Goal: Transaction & Acquisition: Book appointment/travel/reservation

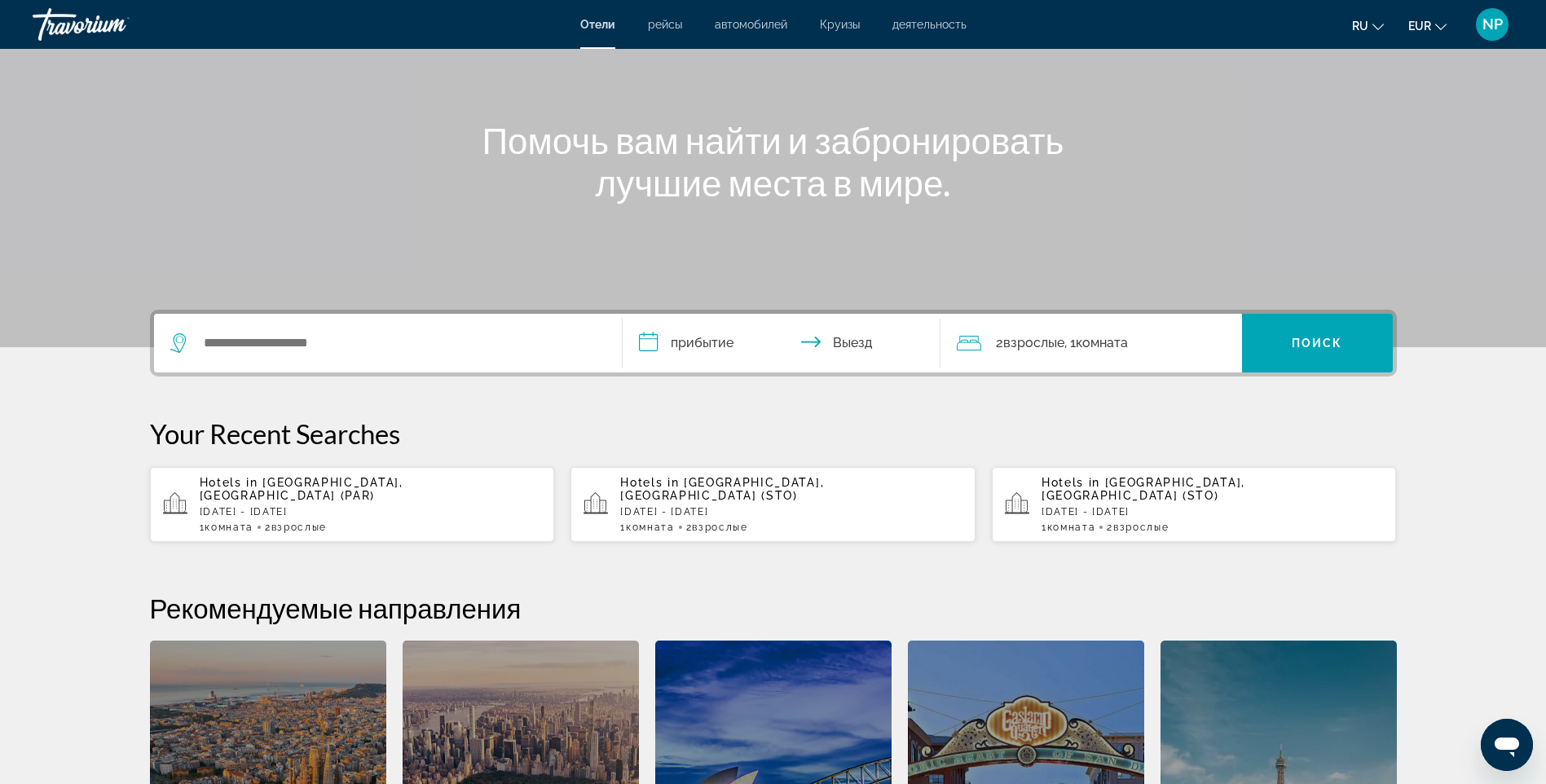
scroll to position [163, 0]
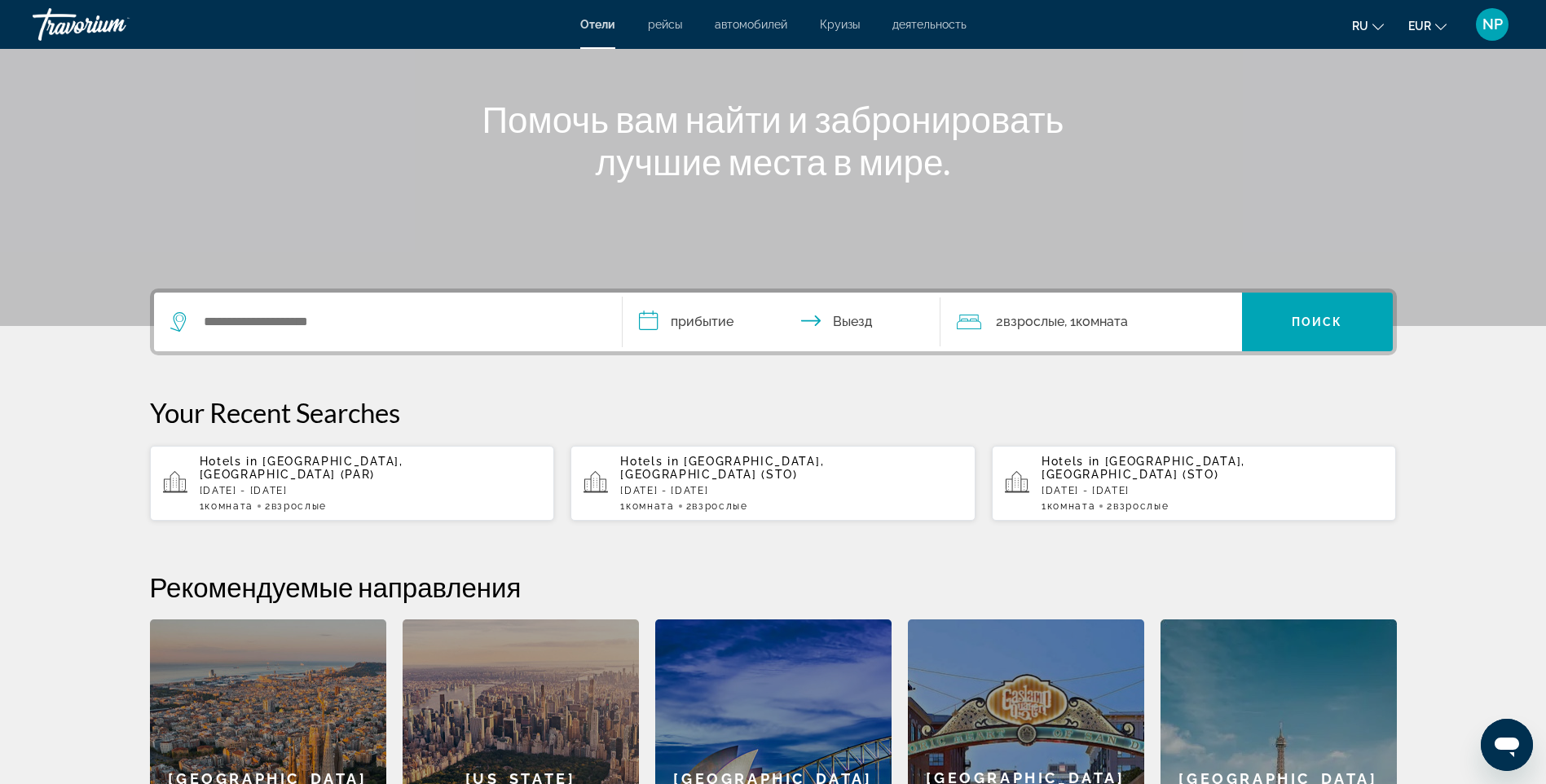
click at [463, 485] on p "[DATE] - [DATE]" at bounding box center [371, 491] width 342 height 12
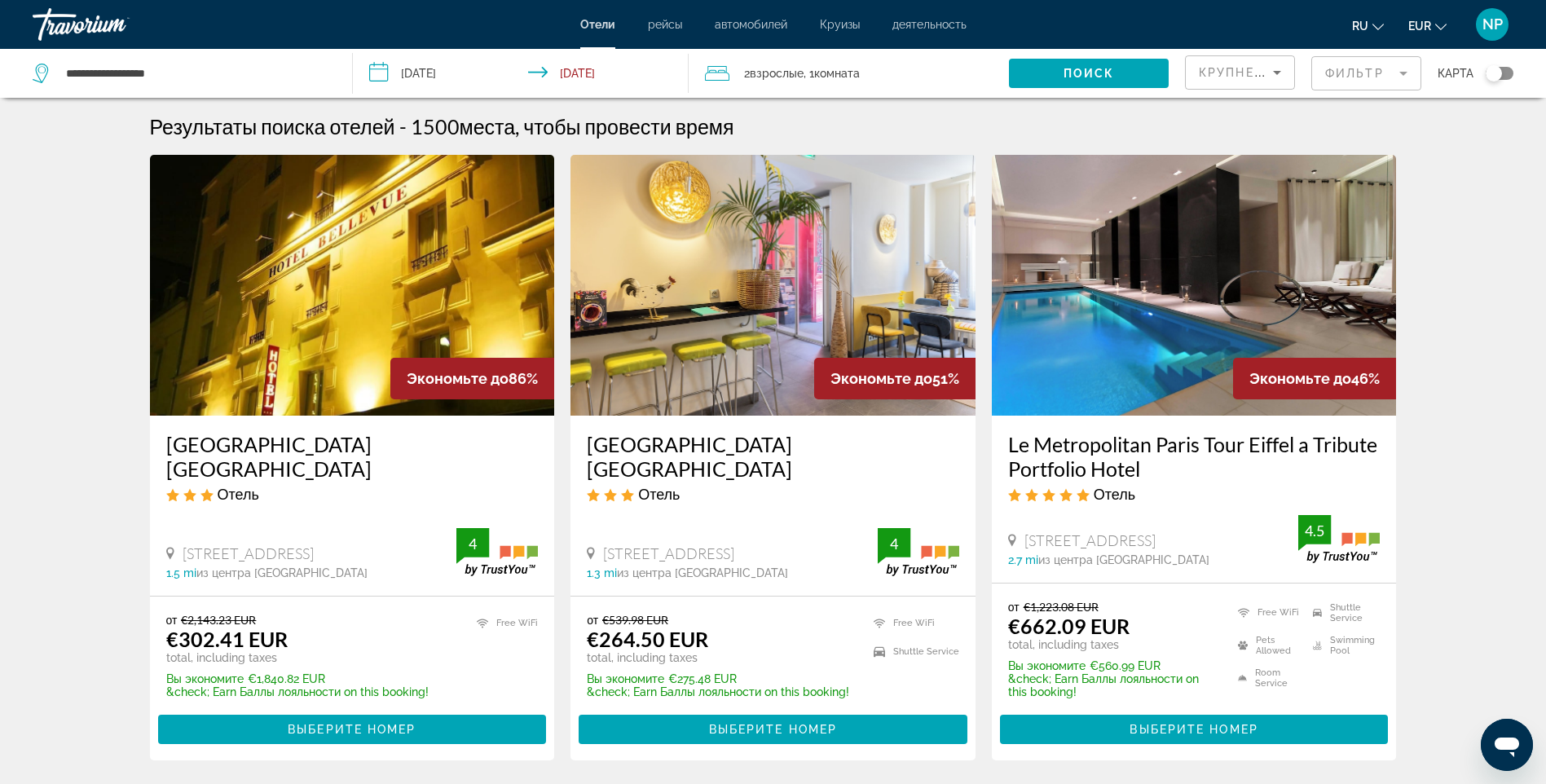
click at [760, 310] on img "Main content" at bounding box center [773, 285] width 405 height 261
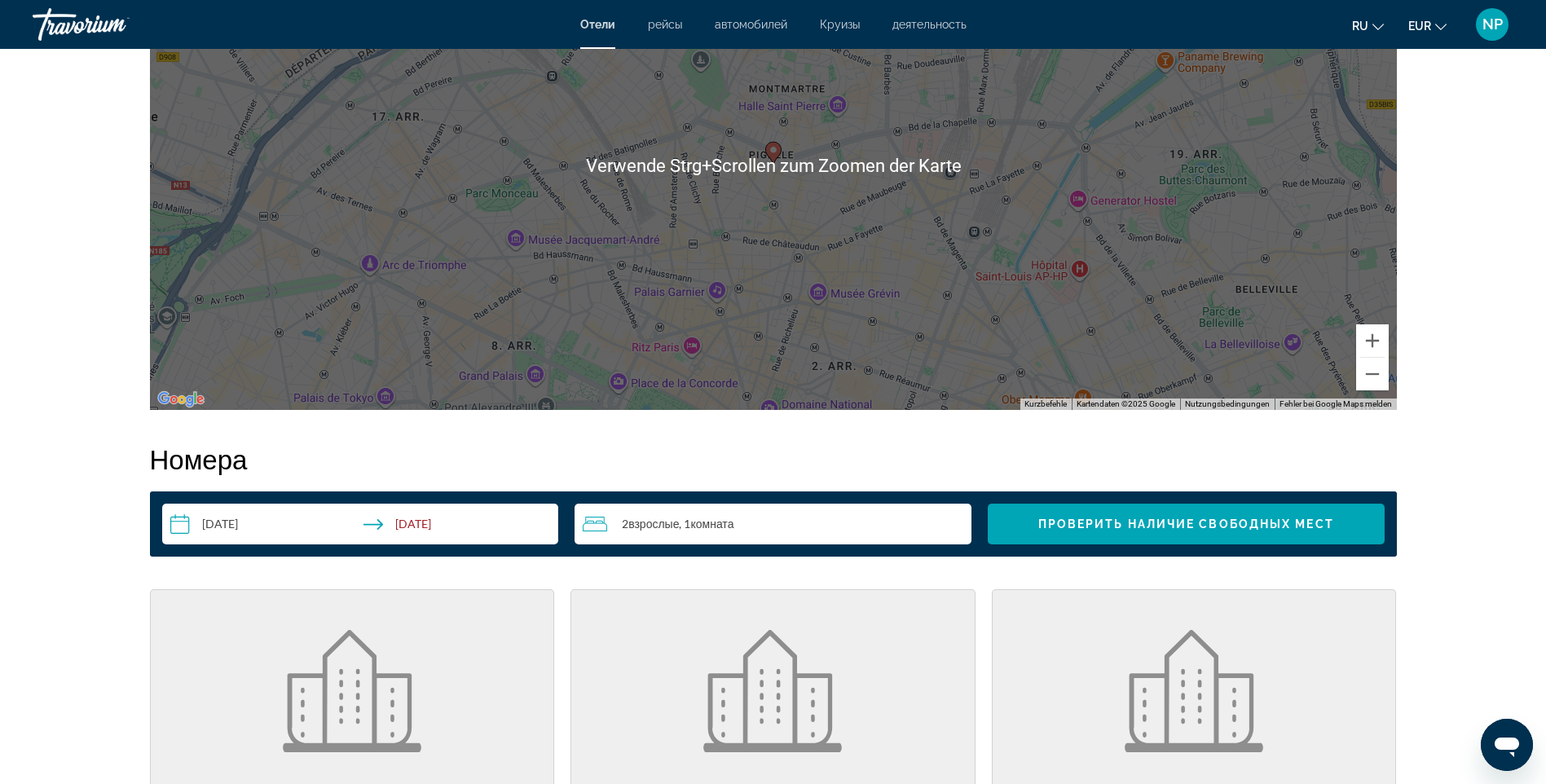
scroll to position [1792, 0]
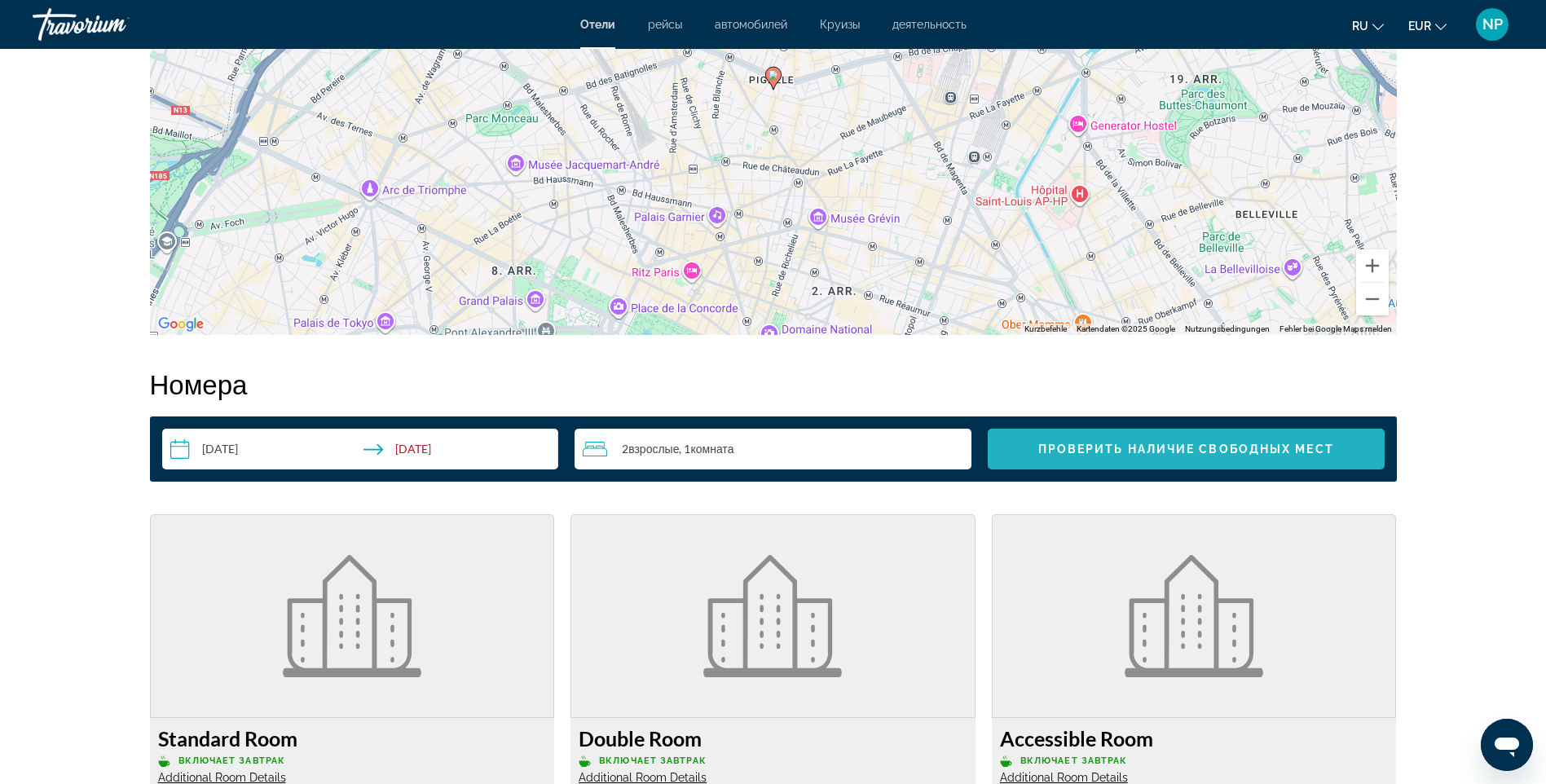
click at [1221, 445] on span "Проверить наличие свободных мест" at bounding box center [1186, 448] width 296 height 13
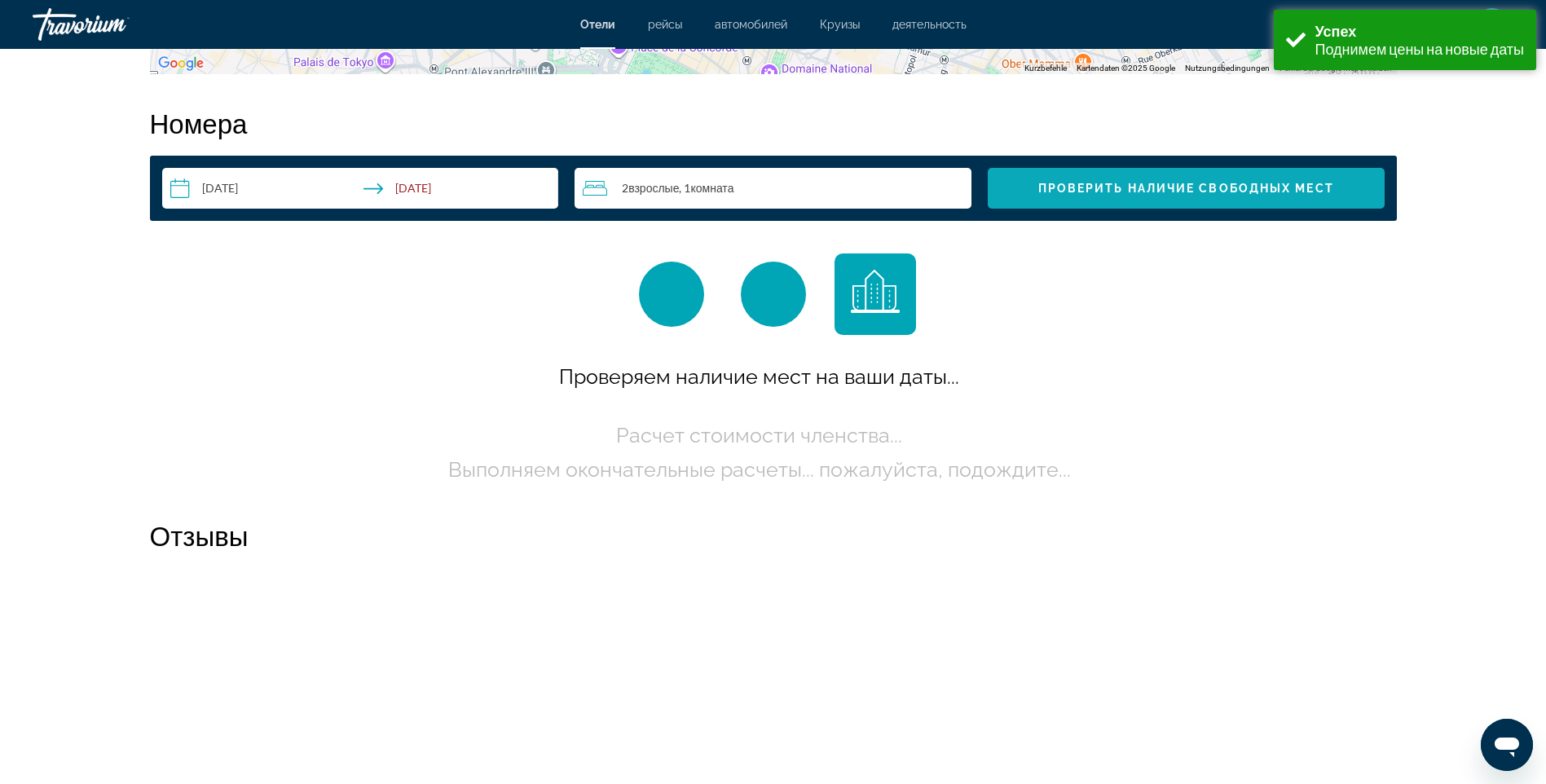
scroll to position [2062, 0]
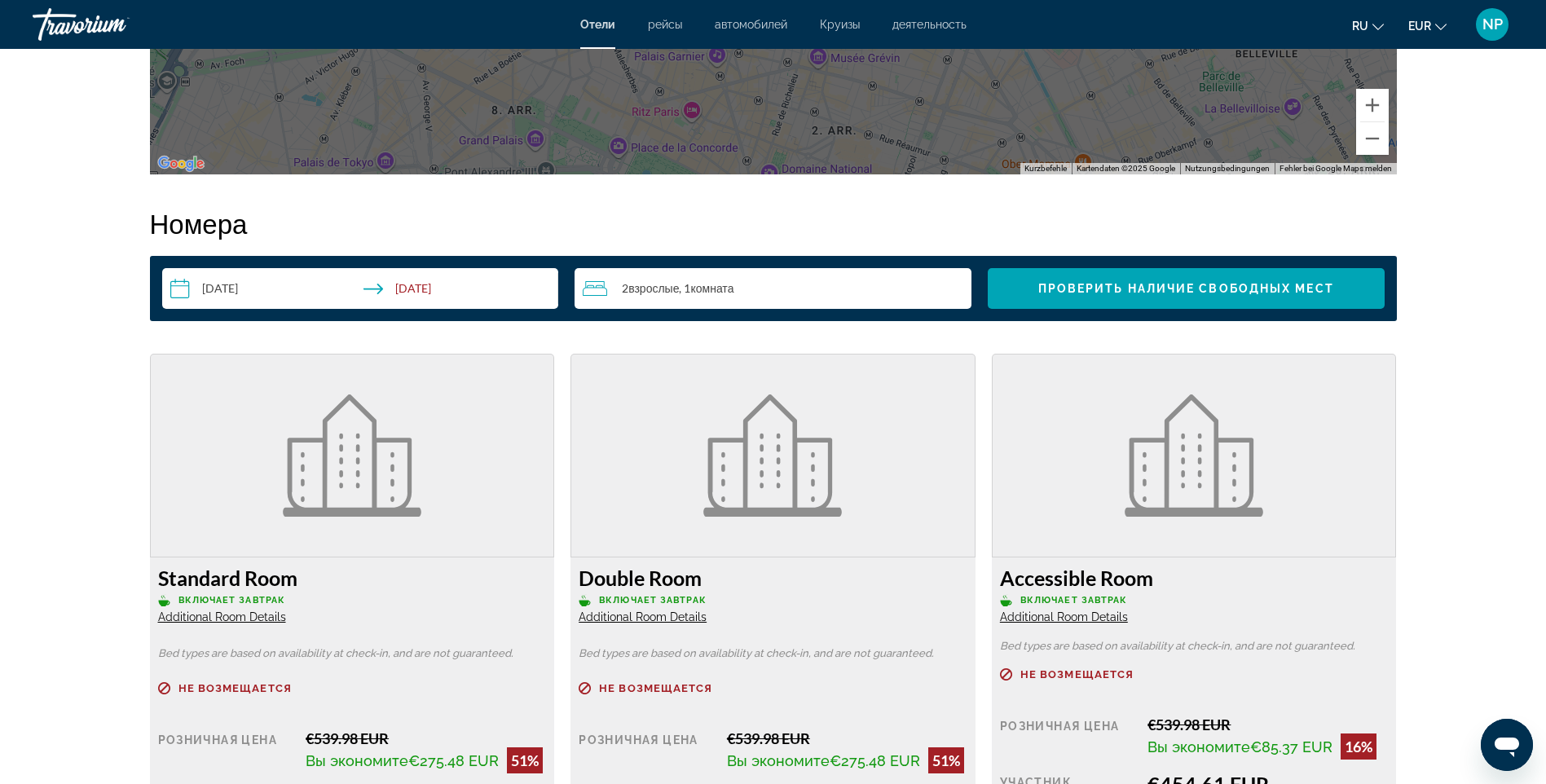
scroll to position [2036, 0]
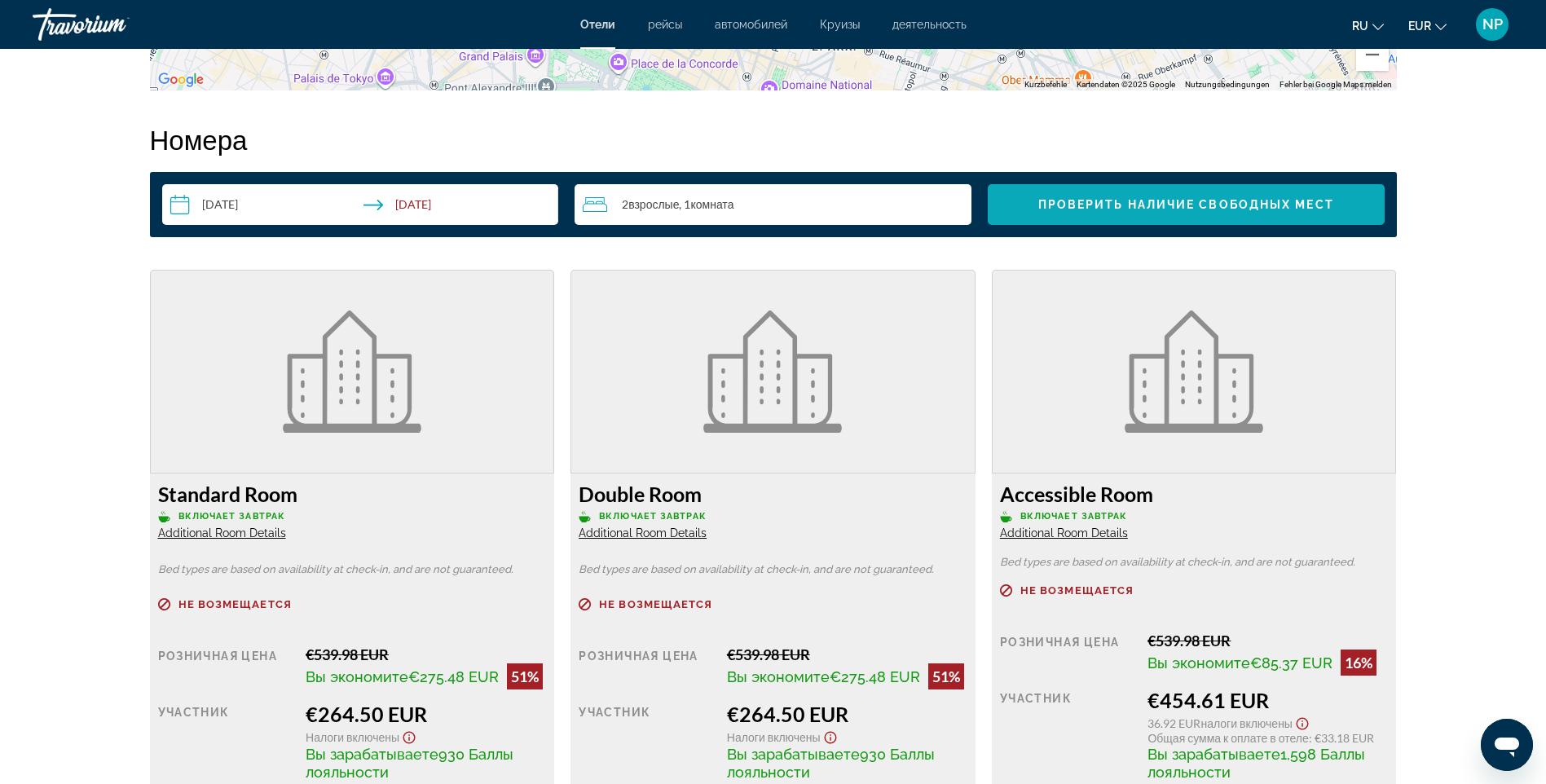
click at [1151, 205] on span "Проверить наличие свободных мест" at bounding box center [1186, 204] width 296 height 13
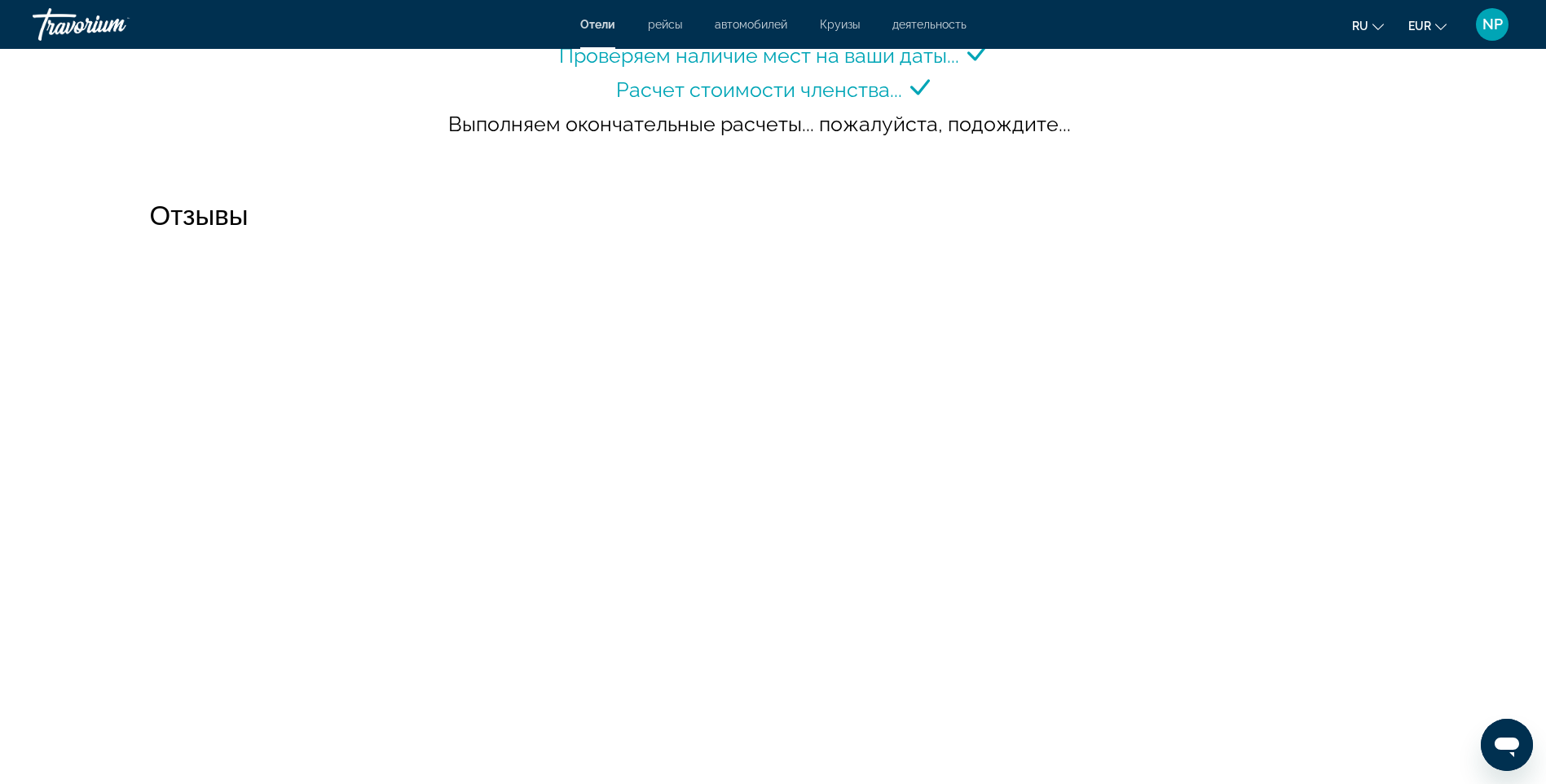
scroll to position [2119, 0]
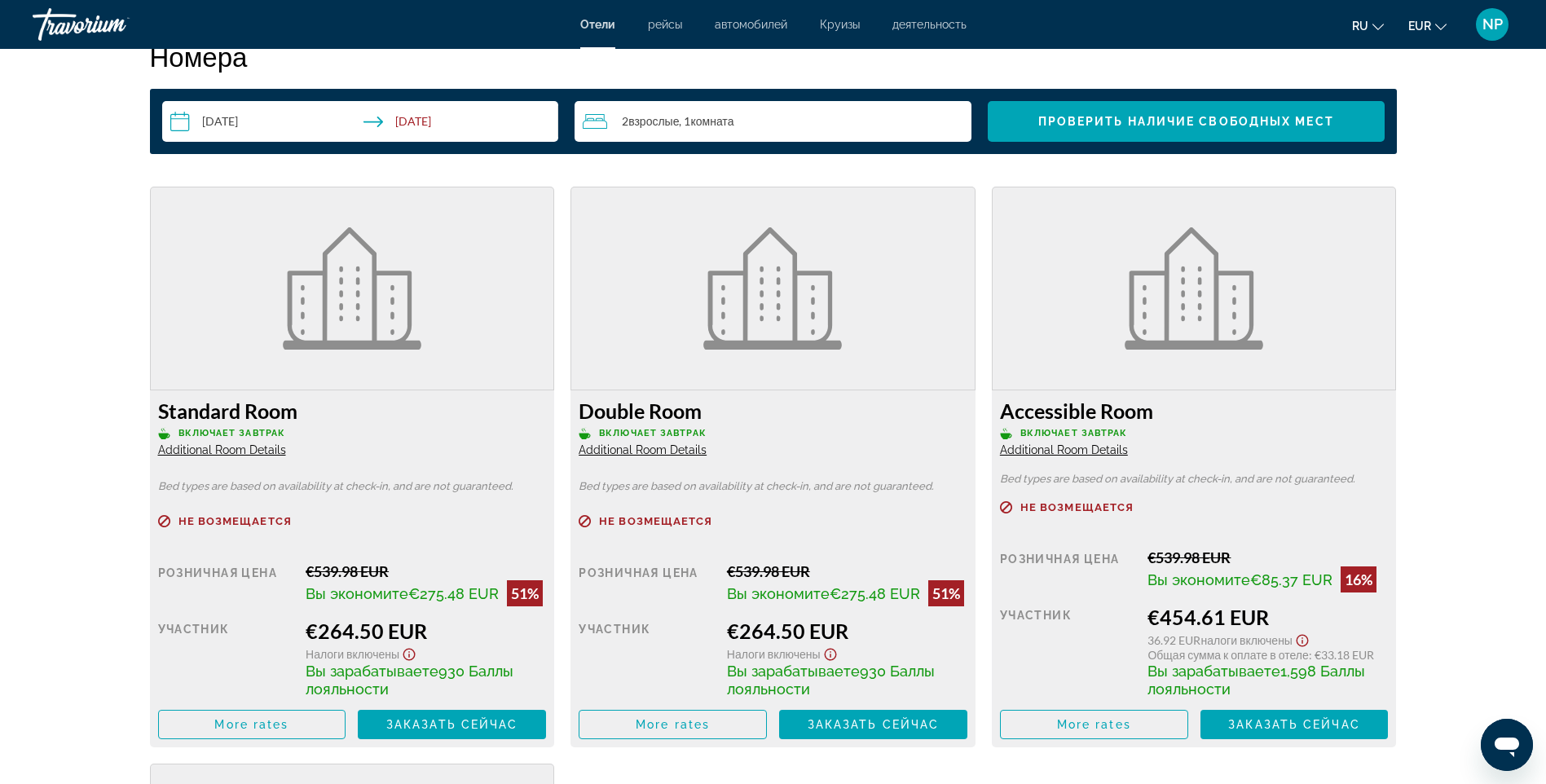
scroll to position [2281, 0]
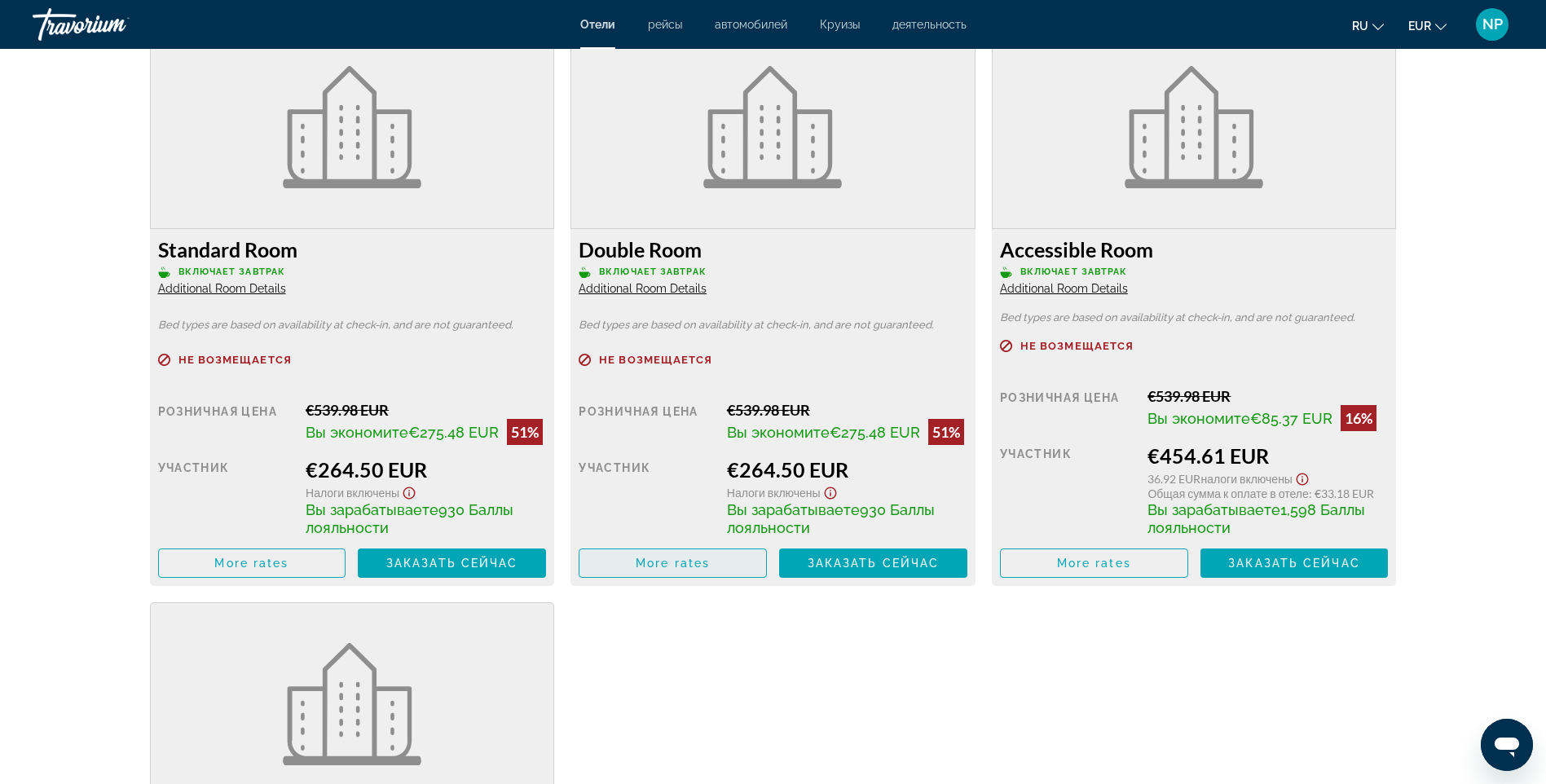
click at [703, 566] on span "More rates" at bounding box center [673, 563] width 75 height 13
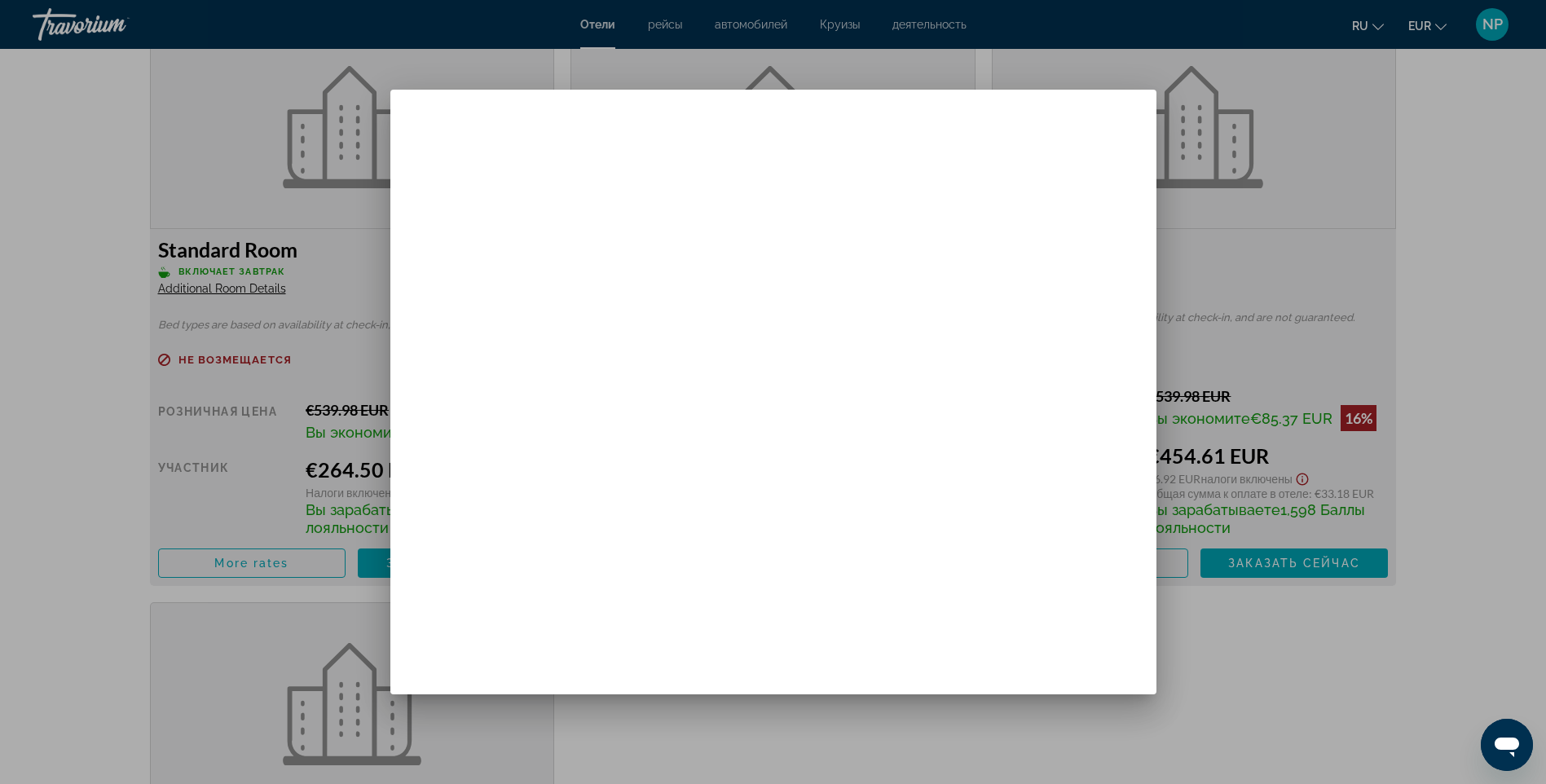
scroll to position [0, 0]
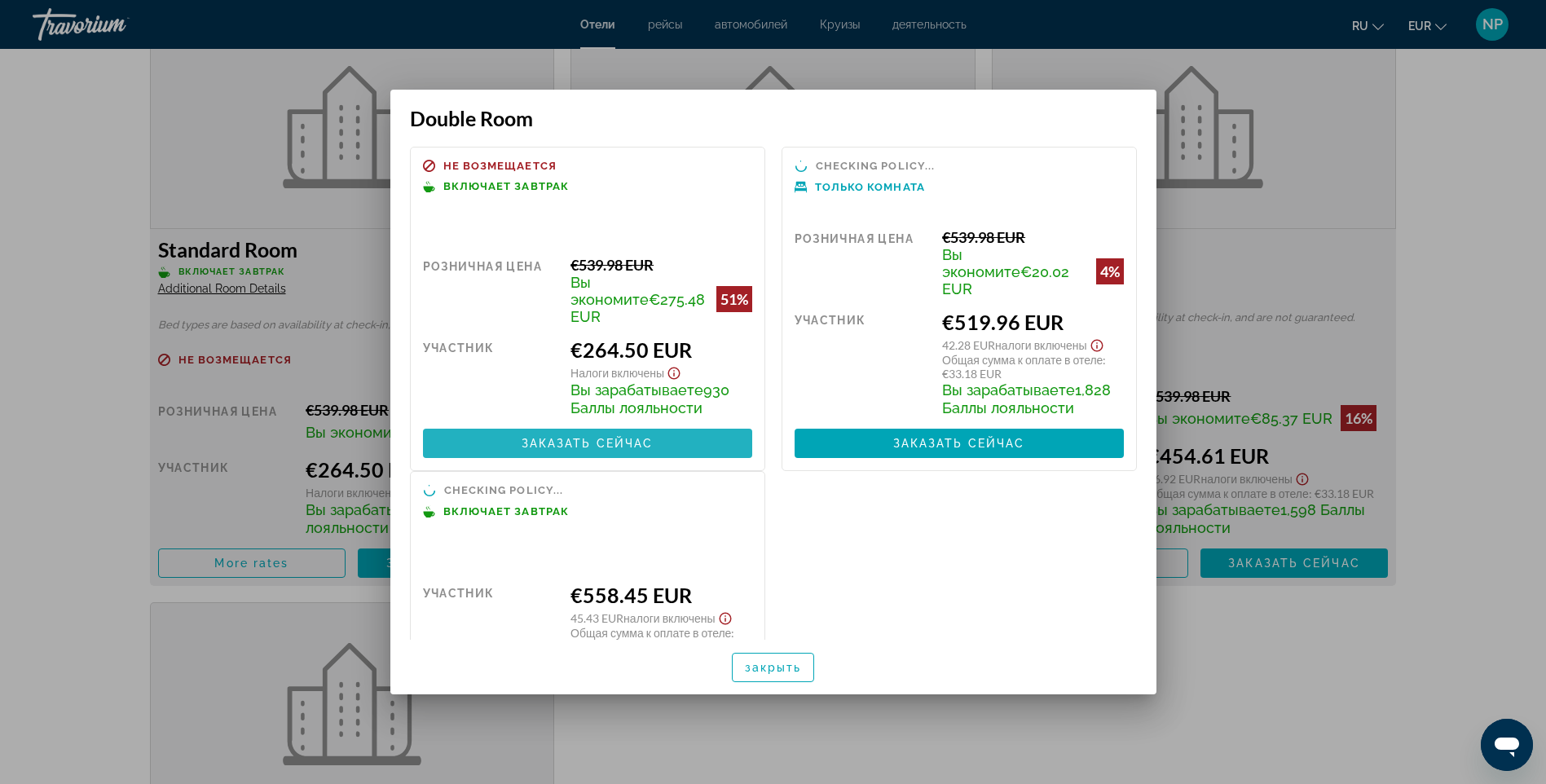
click at [629, 437] on span "Заказать сейчас" at bounding box center [587, 443] width 132 height 13
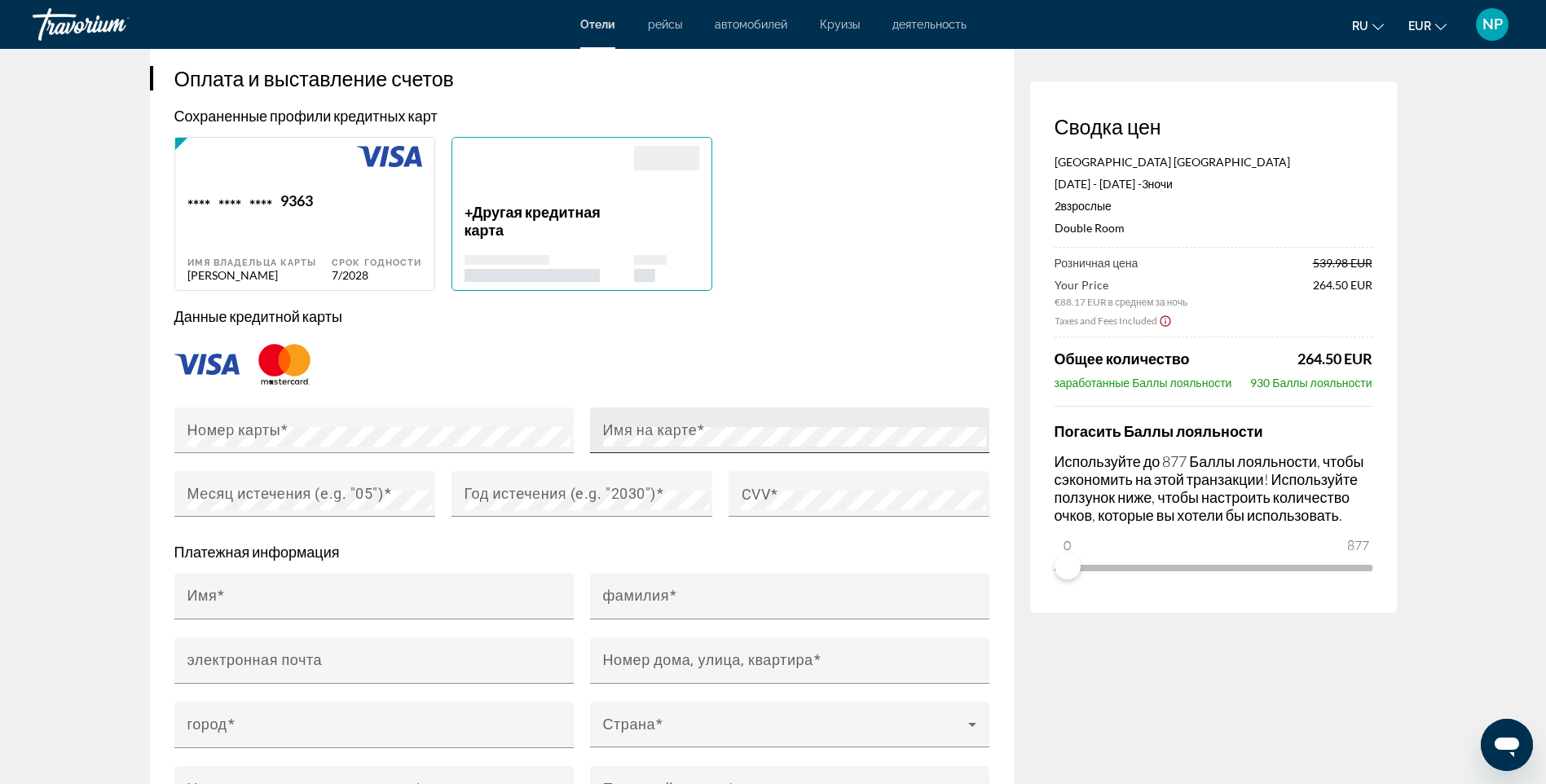
scroll to position [1222, 0]
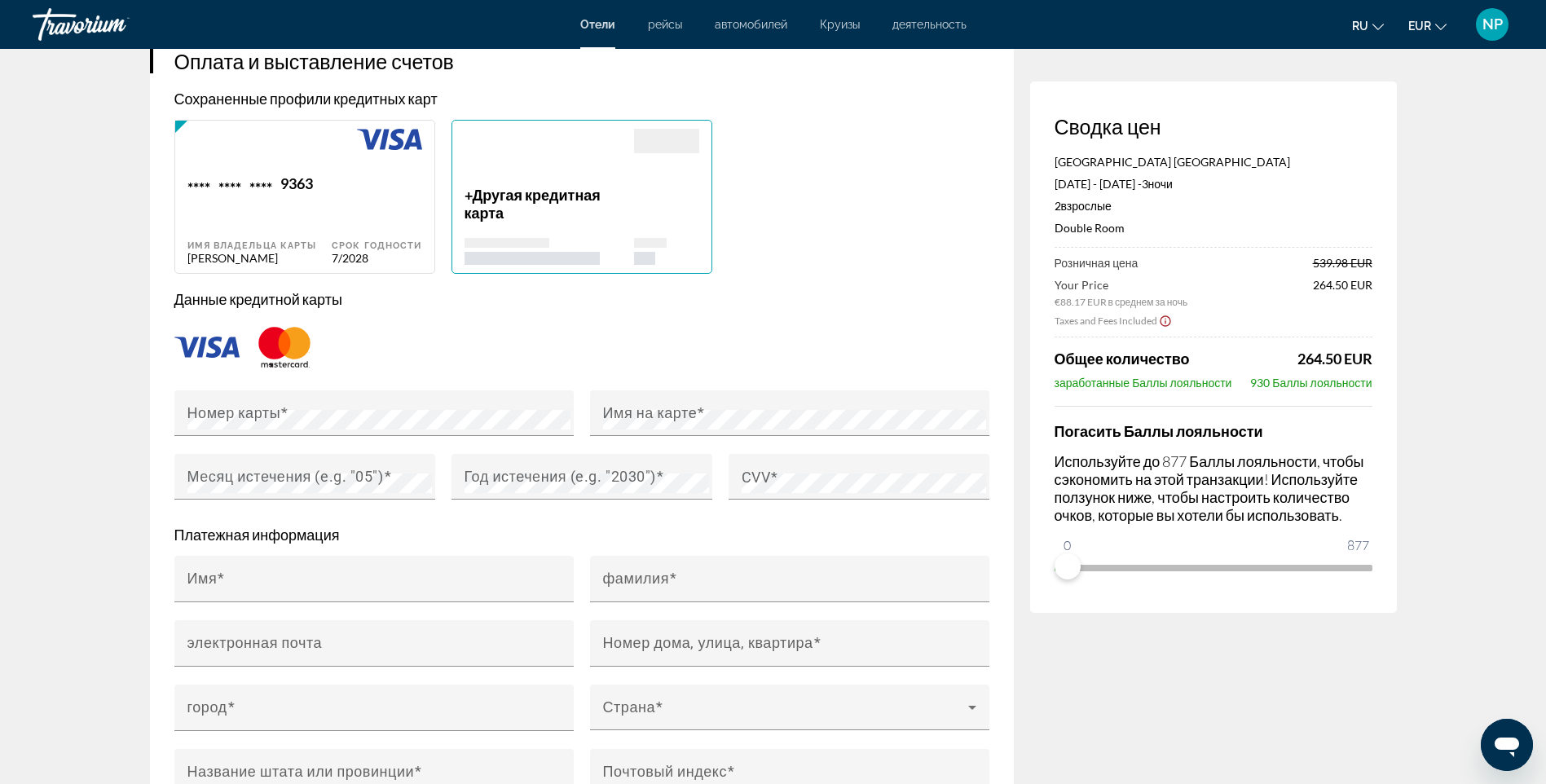
click at [389, 201] on div "Срок годности 7/2028" at bounding box center [375, 220] width 89 height 90
type input "**********"
type input "*******"
type input "**********"
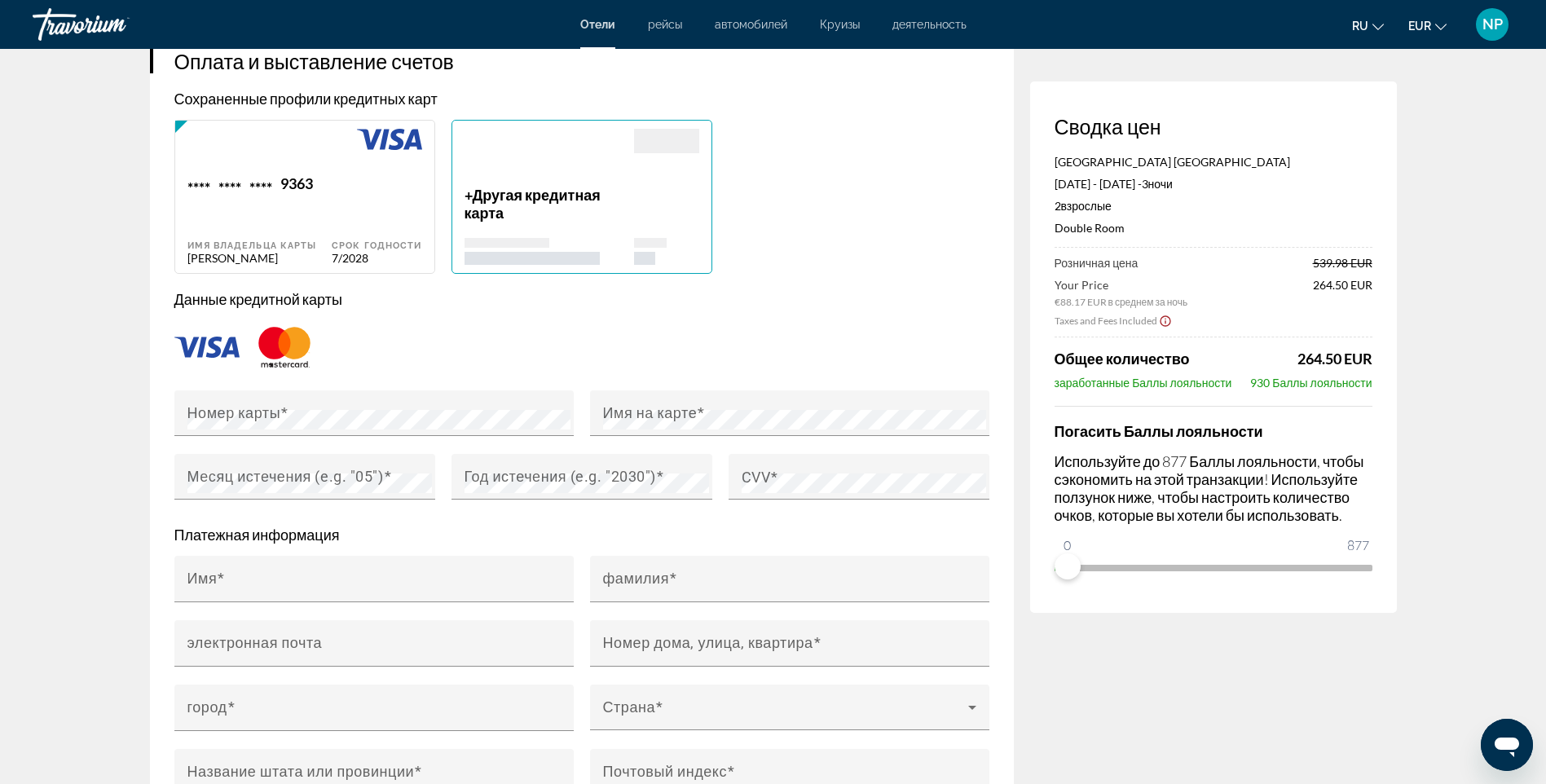
type input "******"
type input "***"
type input "*****"
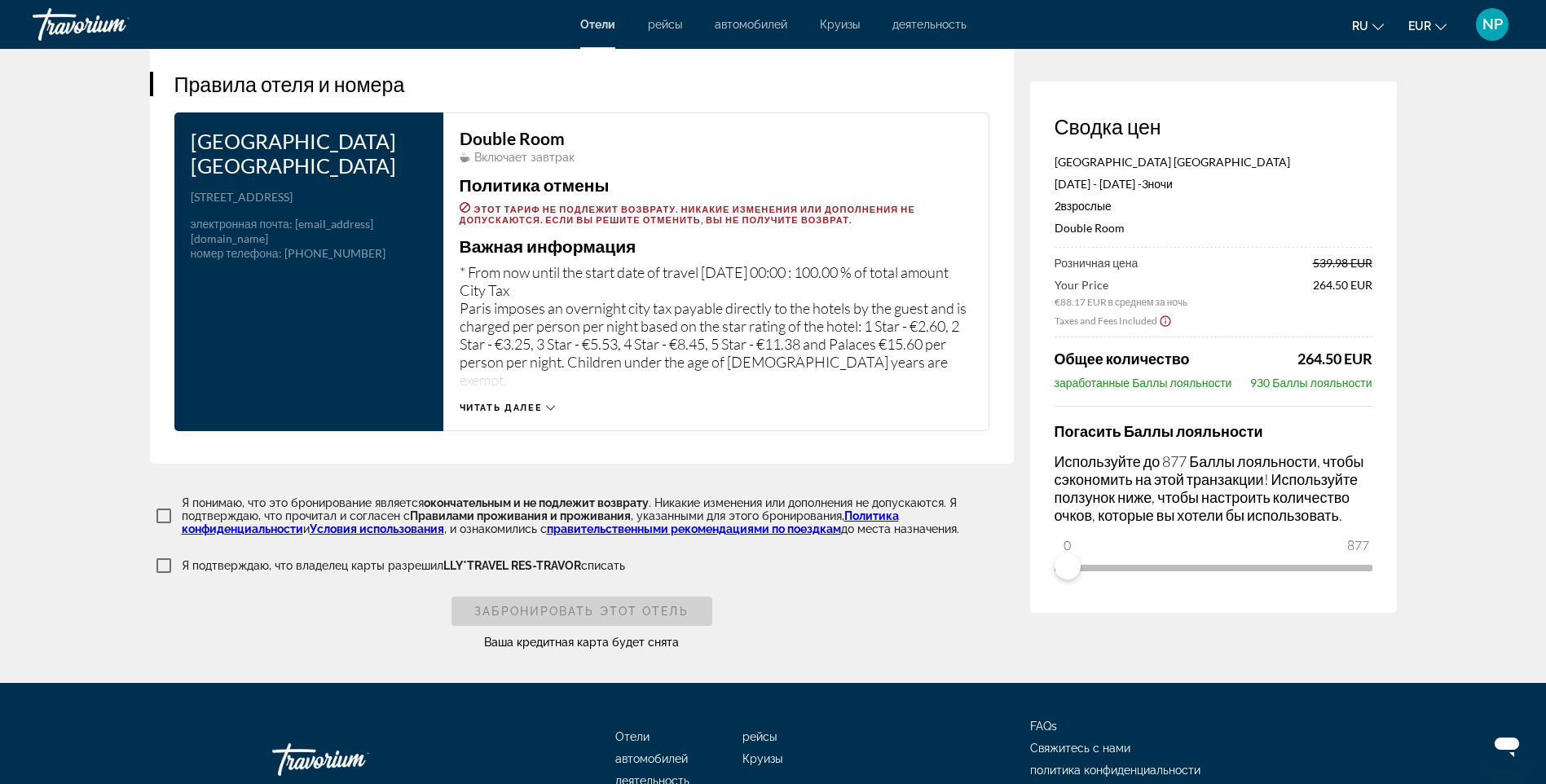
scroll to position [2104, 0]
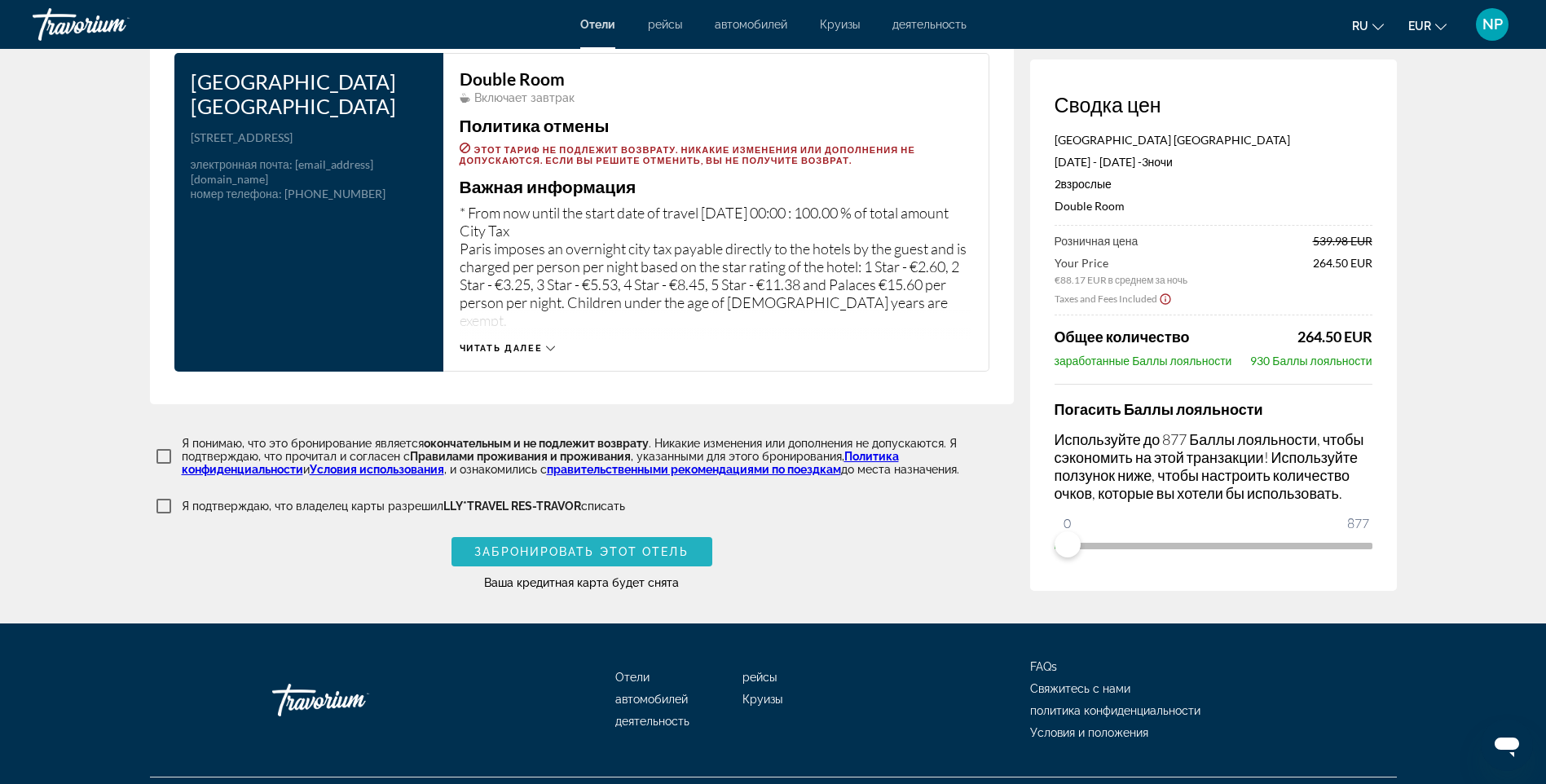
click at [631, 545] on span "Забронировать этот отель" at bounding box center [581, 551] width 214 height 13
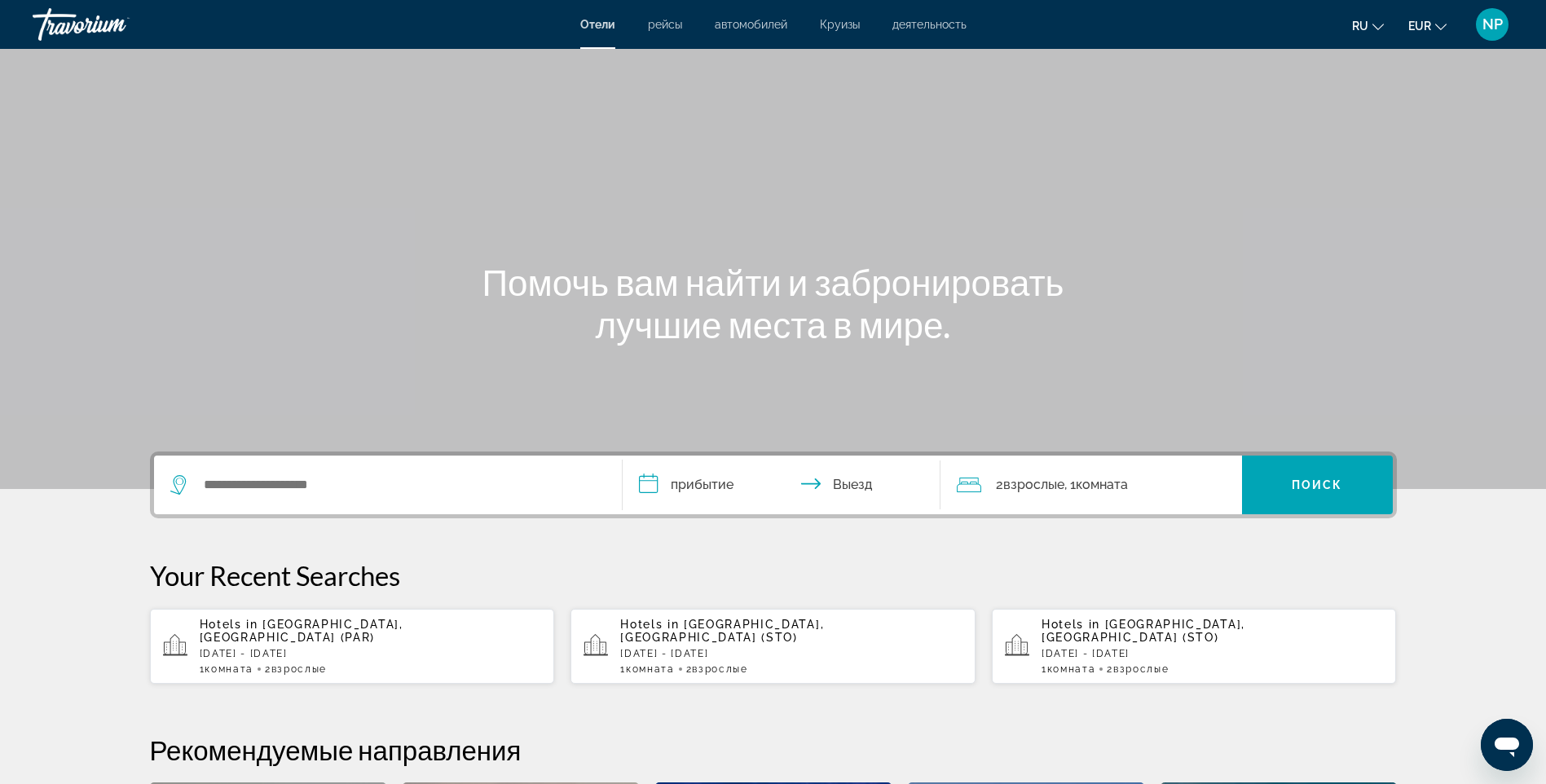
click at [1496, 26] on span "NP" at bounding box center [1492, 24] width 21 height 17
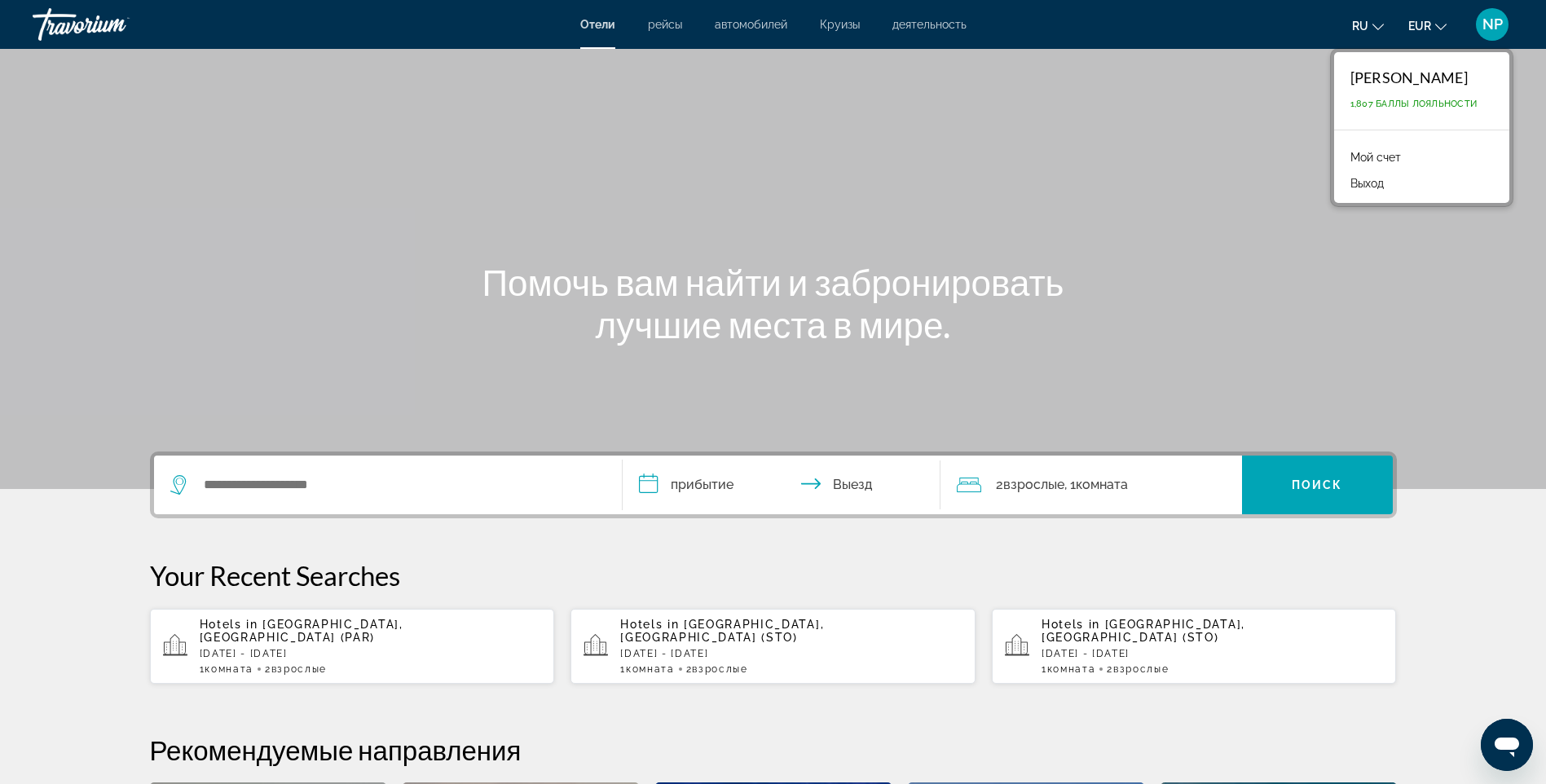
click at [1388, 152] on link "Мой счет" at bounding box center [1375, 158] width 67 height 22
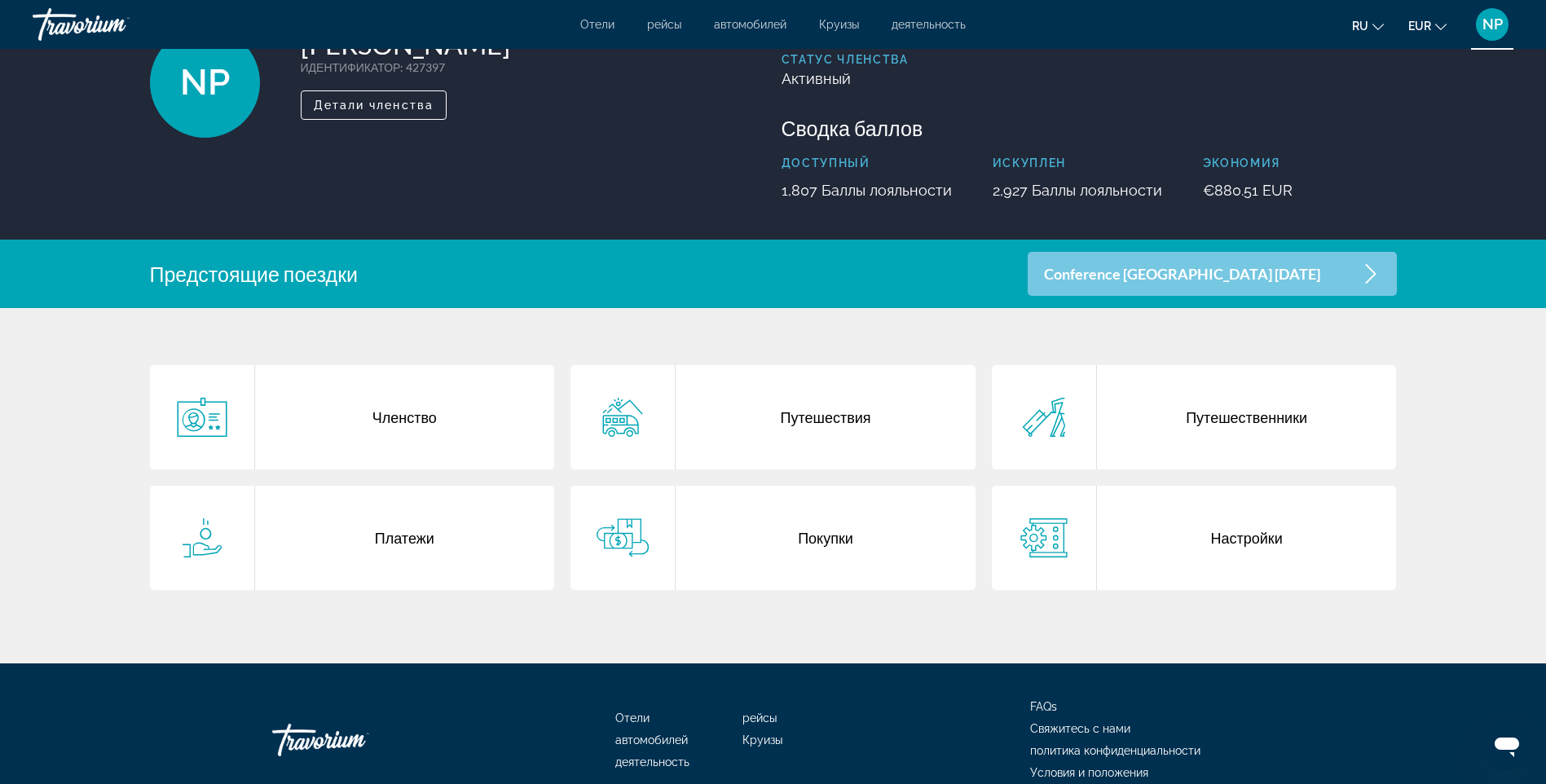
scroll to position [163, 0]
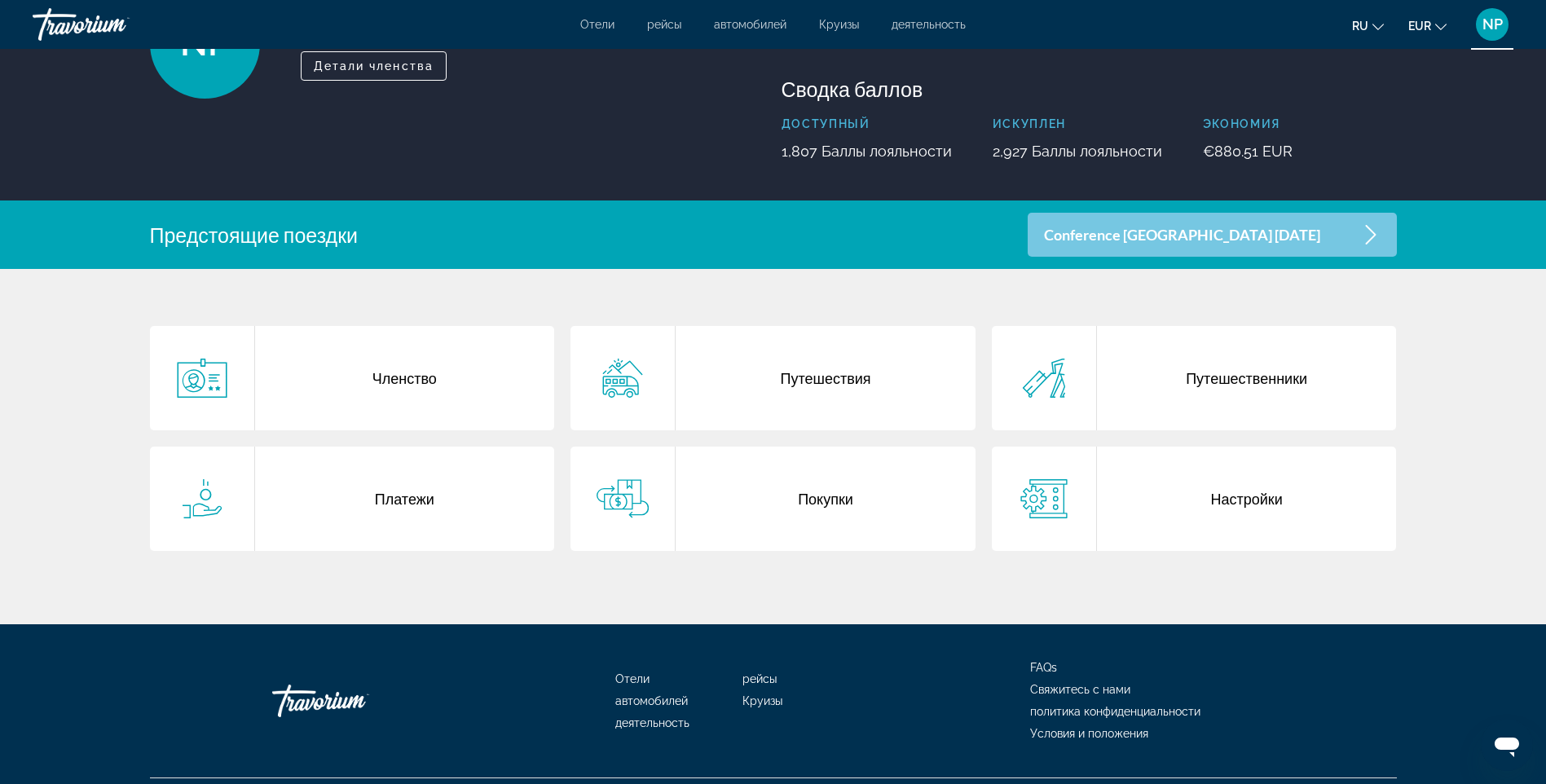
click at [868, 389] on div "Путешествия" at bounding box center [825, 378] width 300 height 104
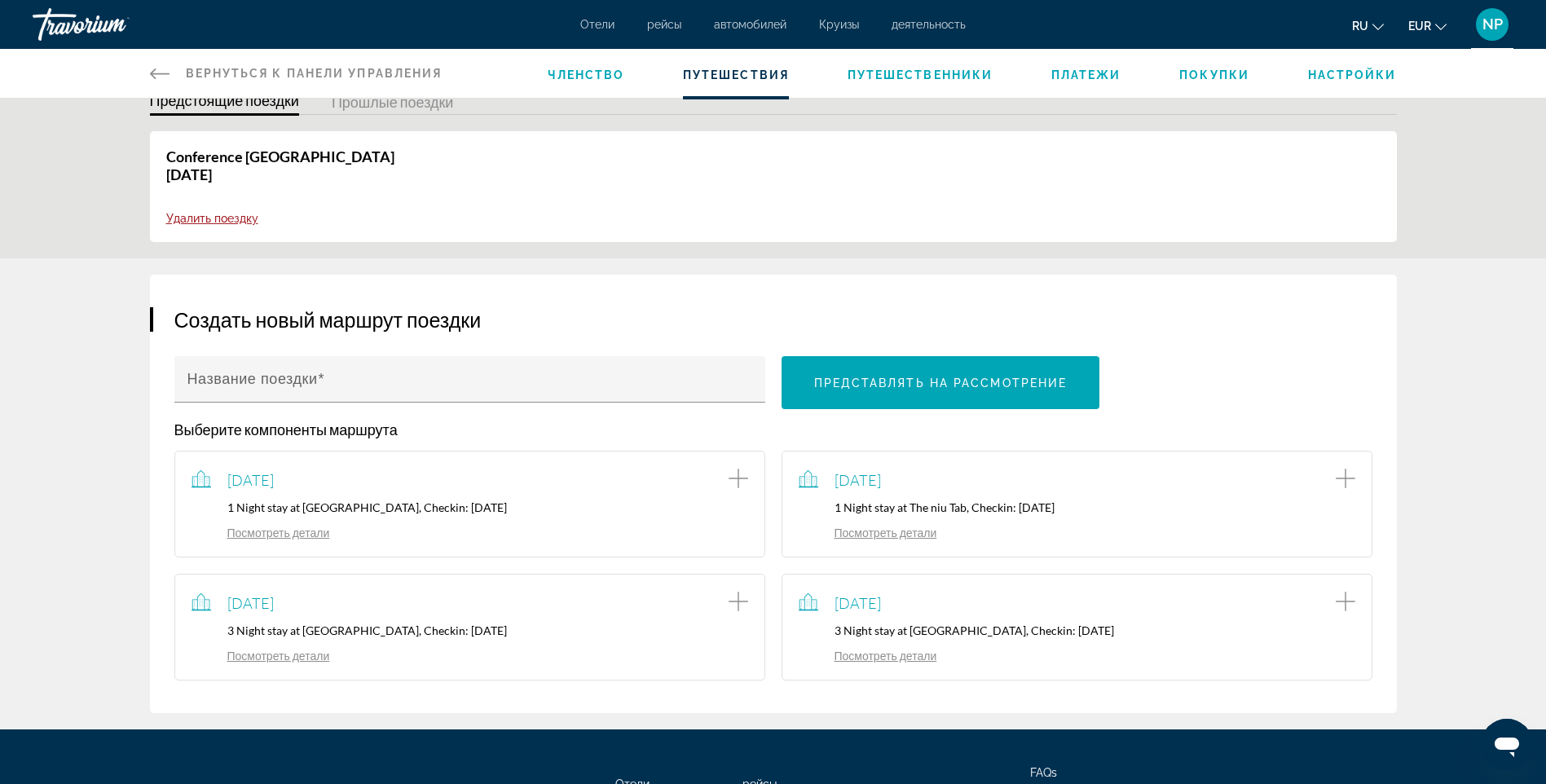
scroll to position [173, 0]
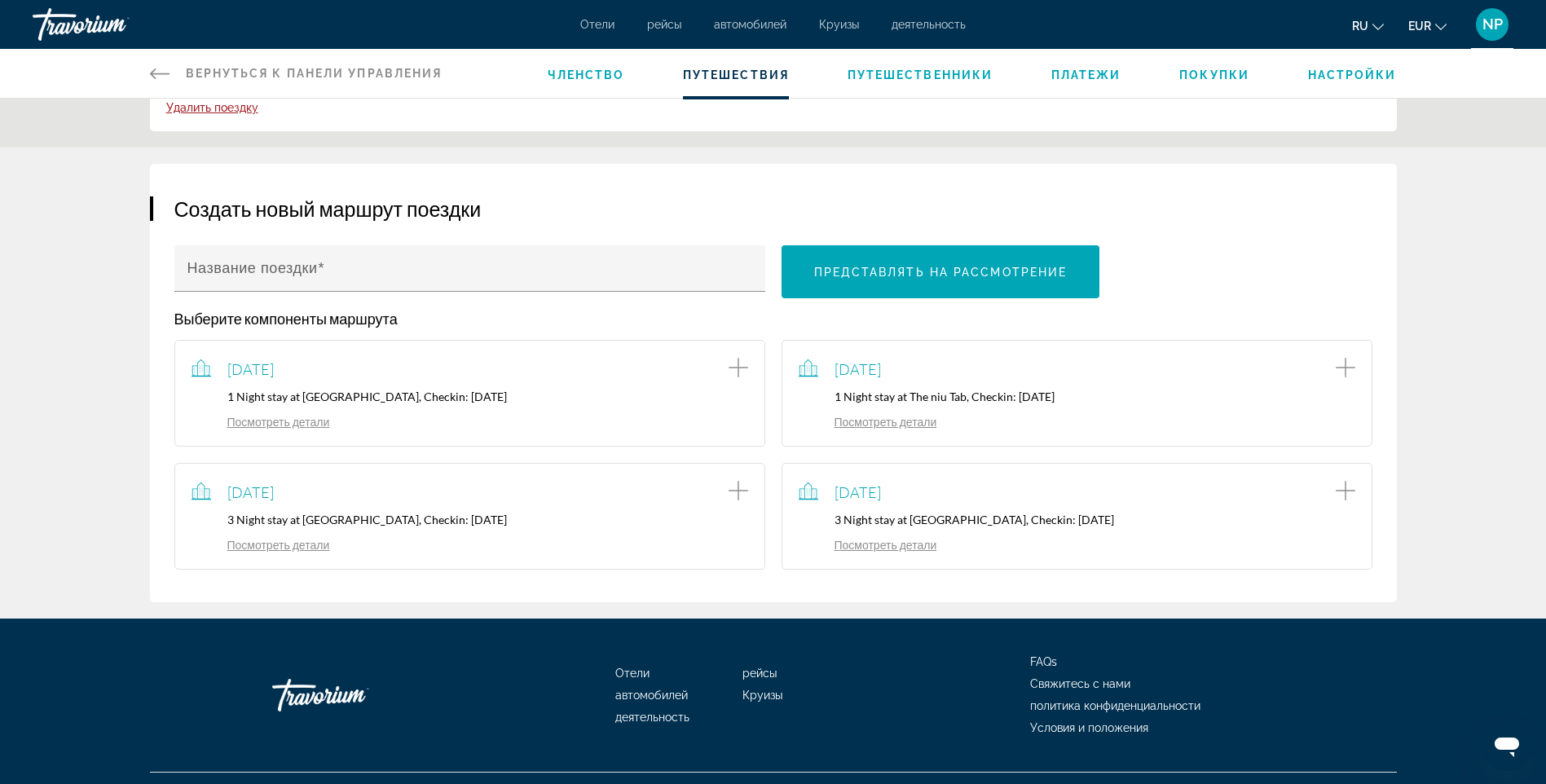
click at [268, 538] on link "Посмотреть детали" at bounding box center [260, 545] width 138 height 14
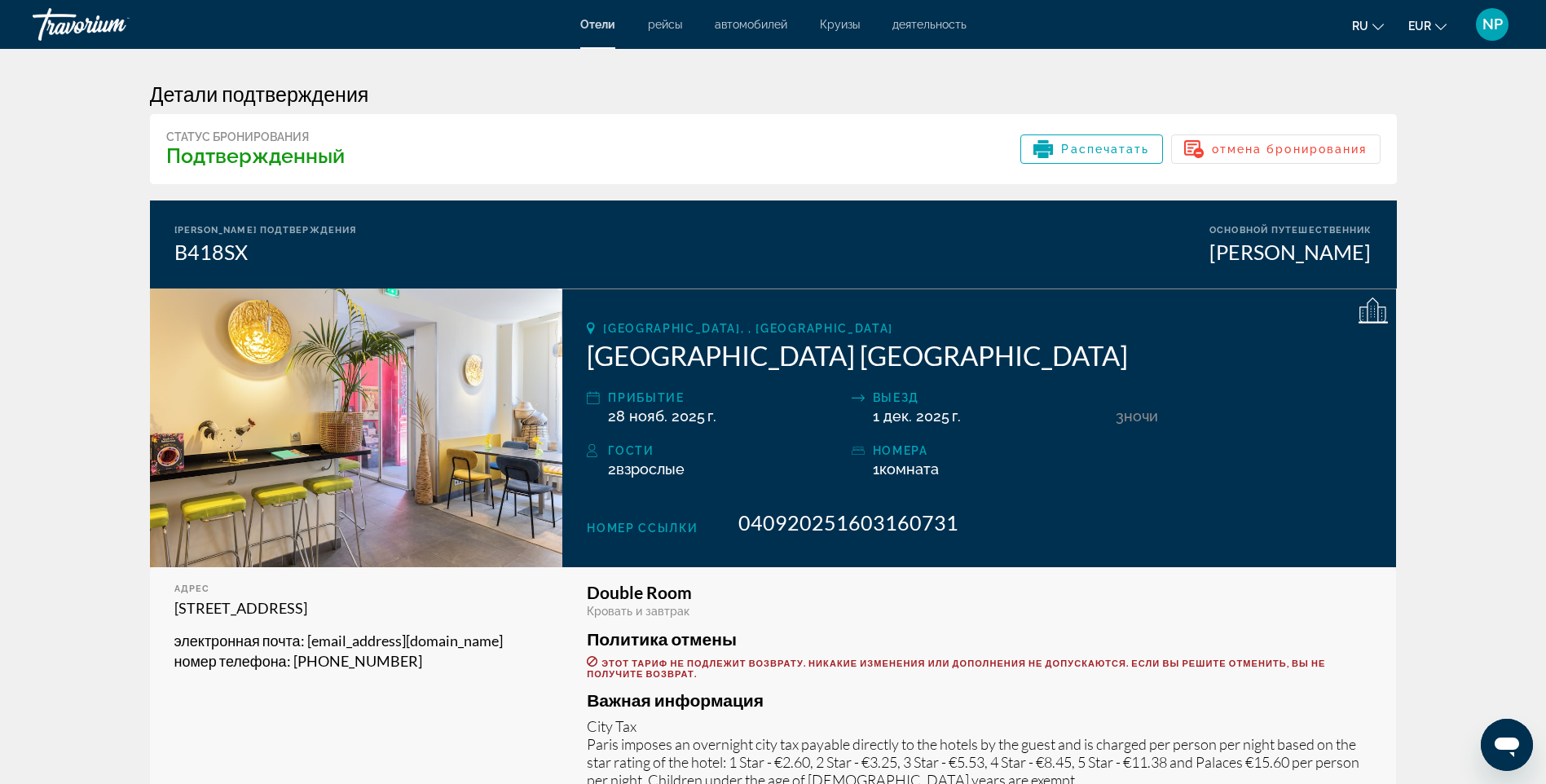
click at [1493, 28] on span "NP" at bounding box center [1492, 24] width 21 height 17
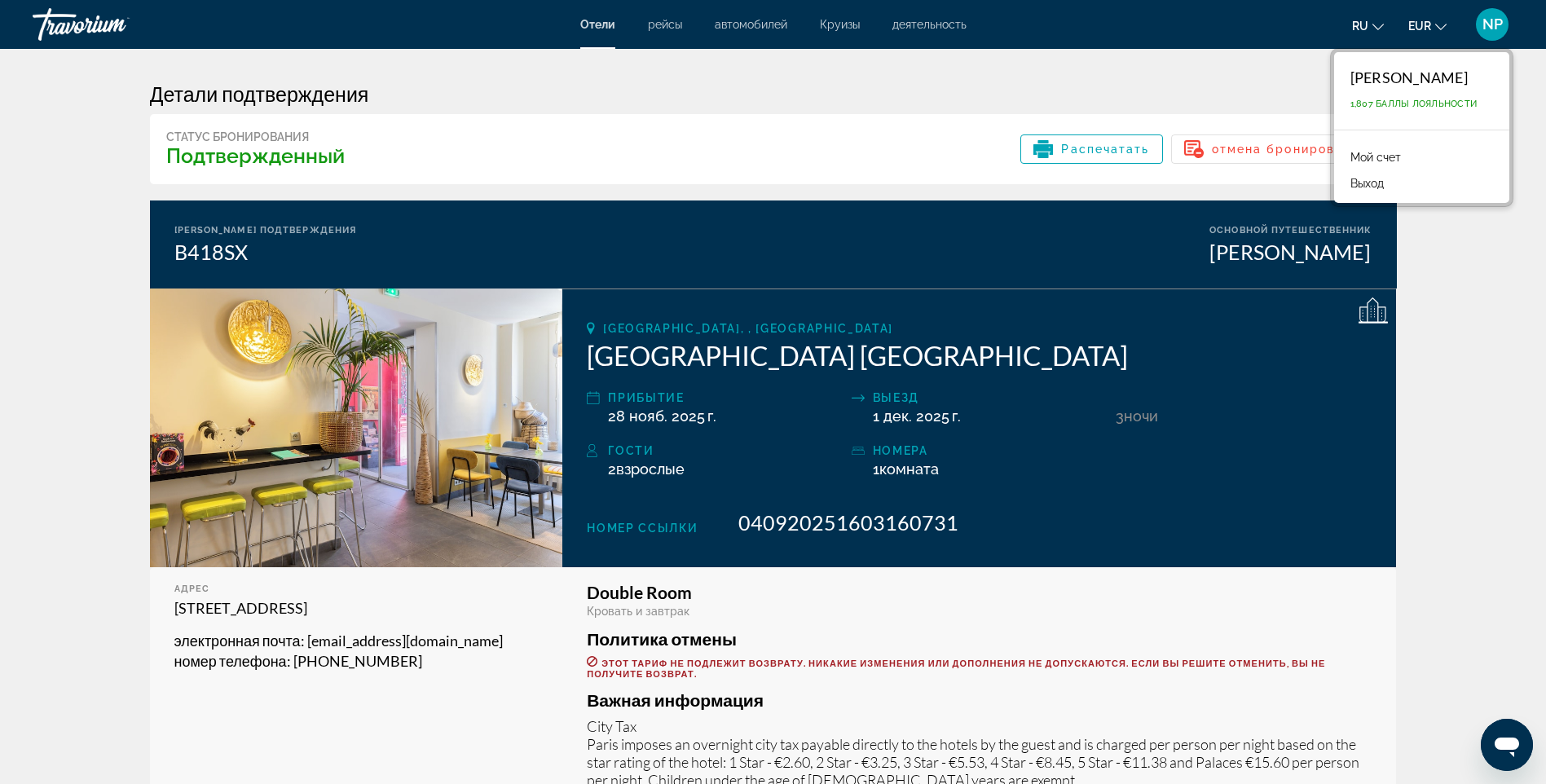
click at [1389, 160] on link "Мой счет" at bounding box center [1375, 158] width 67 height 22
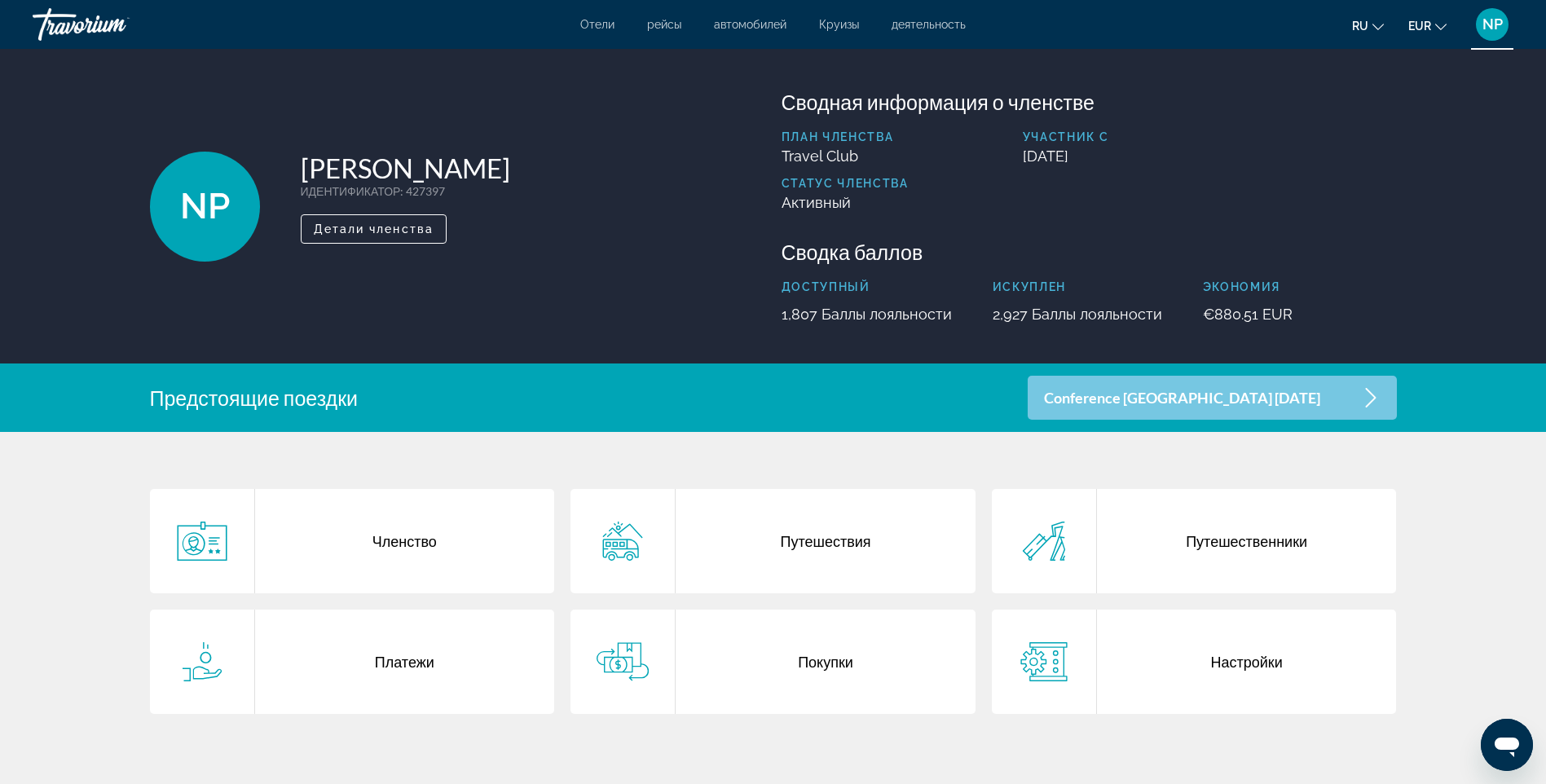
click at [869, 556] on div "Путешествия" at bounding box center [825, 541] width 300 height 104
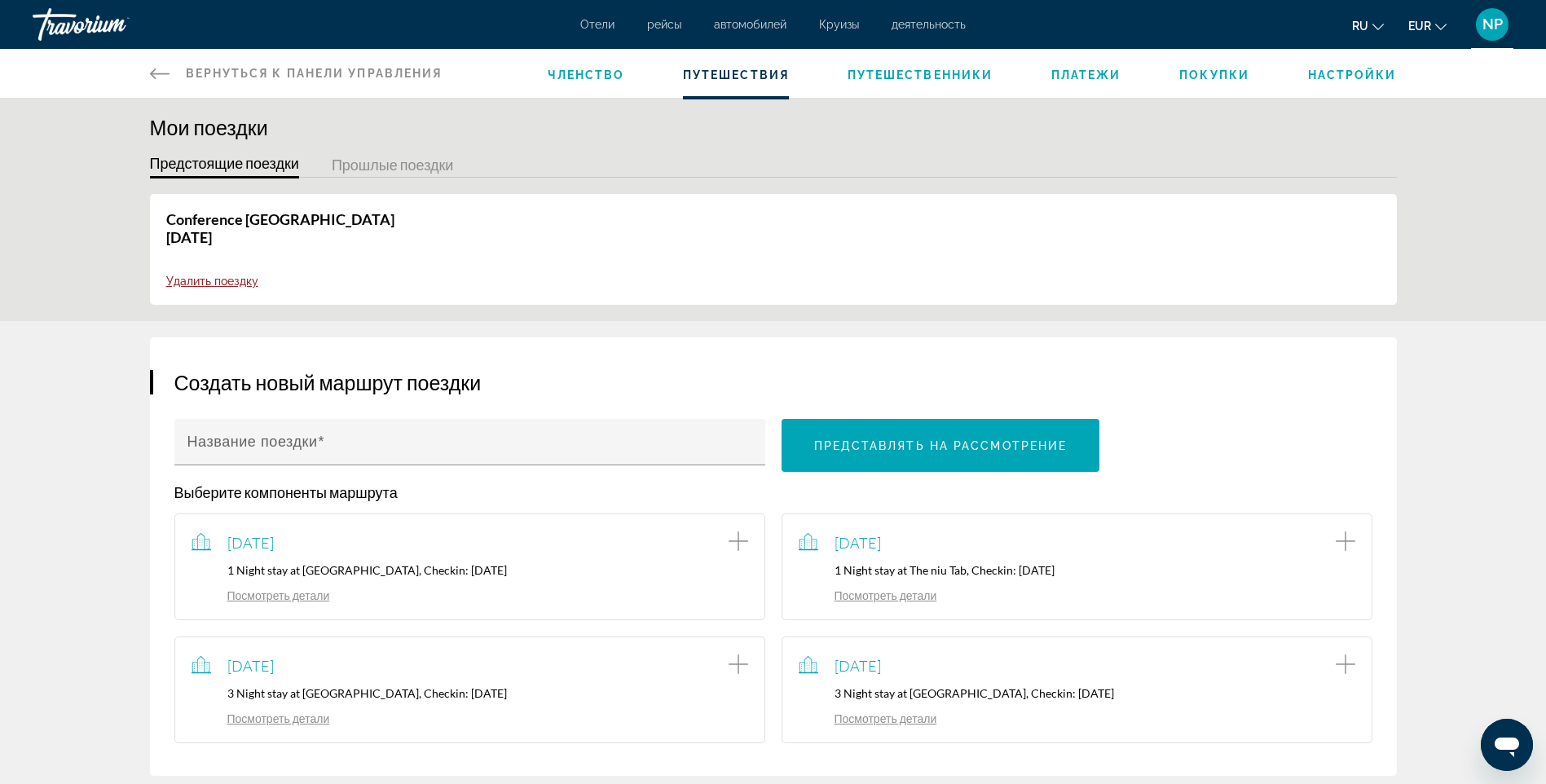
click at [916, 711] on link "Посмотреть детали" at bounding box center [868, 718] width 138 height 14
